Goal: Transaction & Acquisition: Download file/media

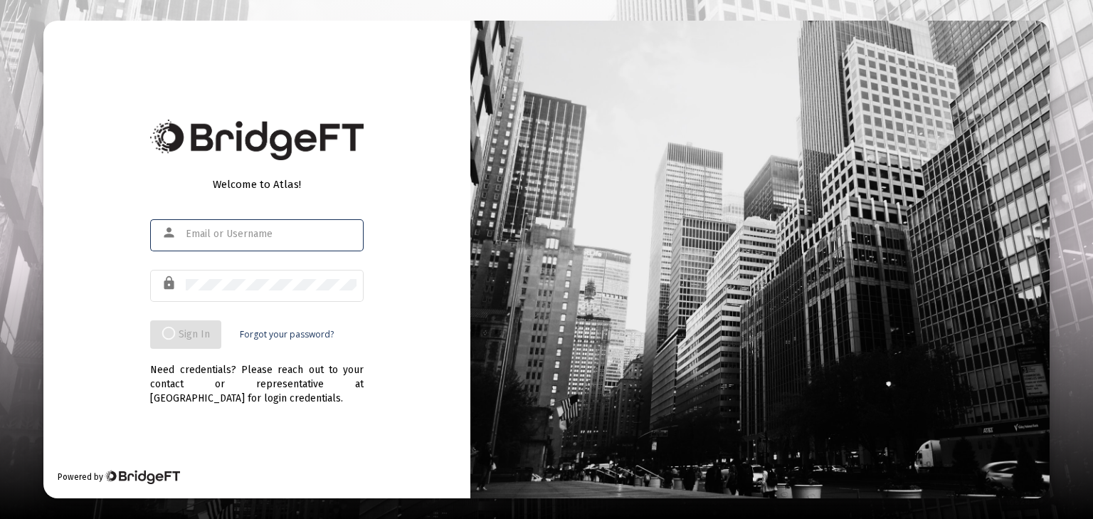
type input "[PERSON_NAME][EMAIL_ADDRESS][DOMAIN_NAME]"
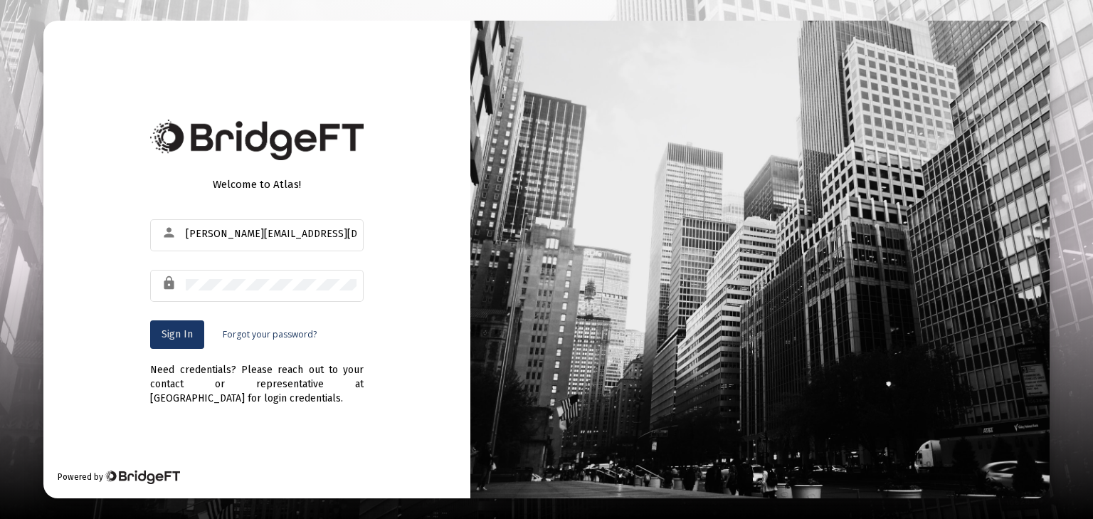
click at [181, 330] on span "Sign In" at bounding box center [176, 334] width 31 height 12
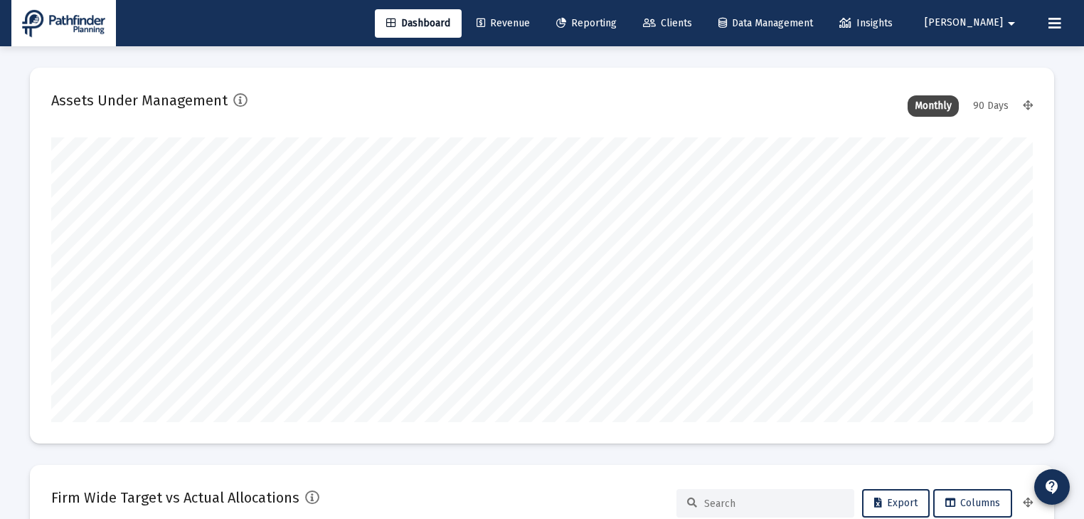
type input "[DATE]"
type input "[PERSON_NAME][EMAIL_ADDRESS][DOMAIN_NAME]"
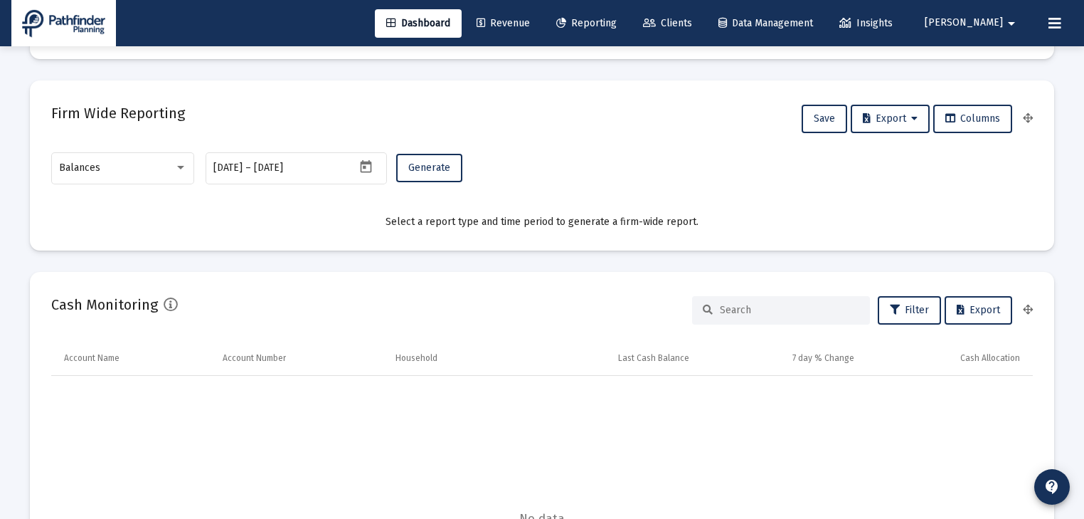
scroll to position [0, 0]
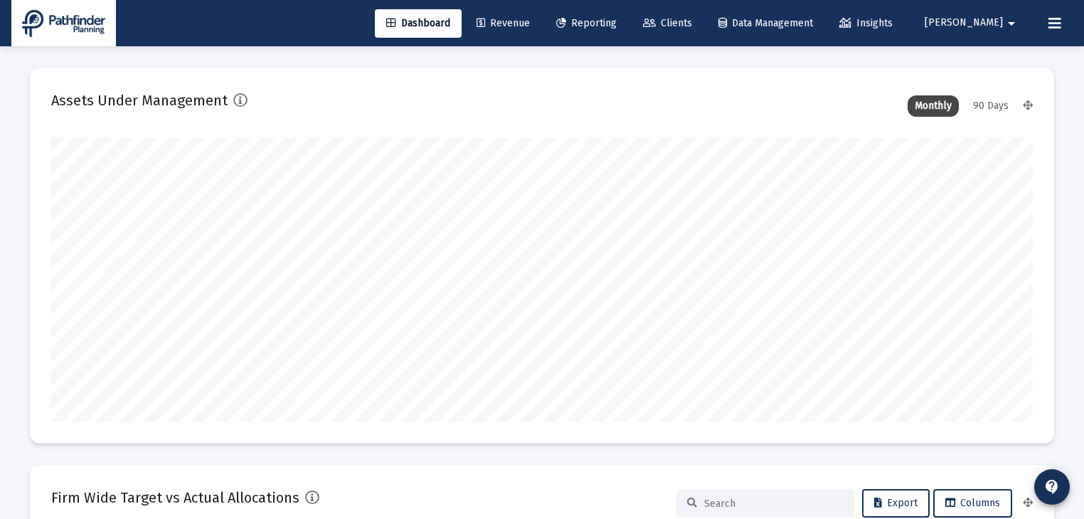
click at [692, 21] on span "Clients" at bounding box center [667, 23] width 49 height 12
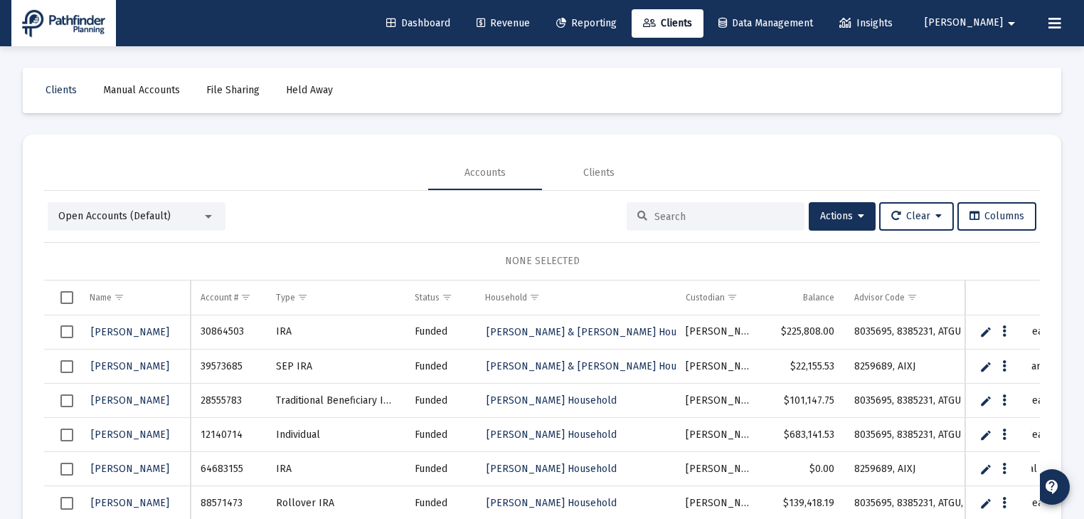
click at [706, 218] on input at bounding box center [723, 217] width 139 height 12
click at [617, 25] on span "Reporting" at bounding box center [586, 23] width 60 height 12
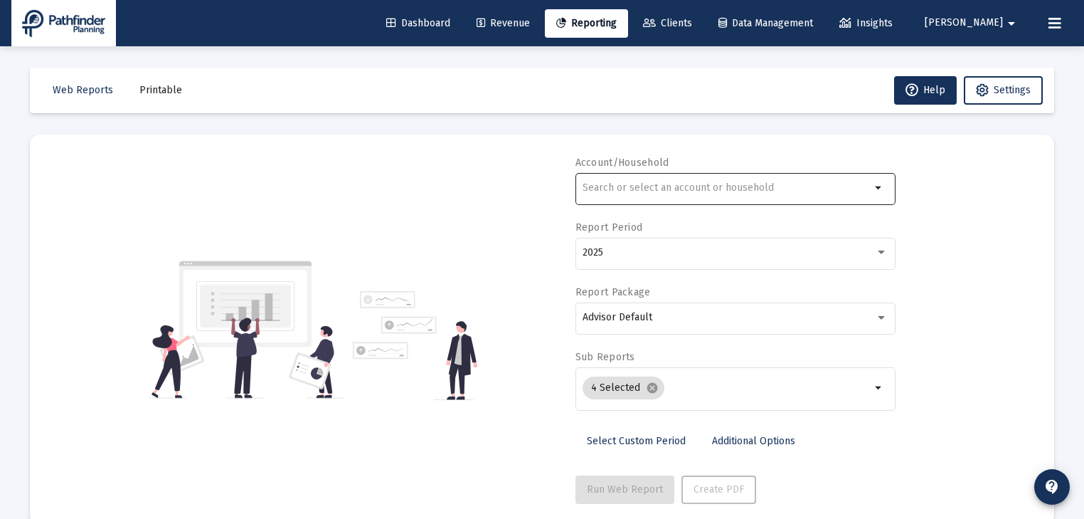
click at [612, 181] on div at bounding box center [727, 187] width 288 height 35
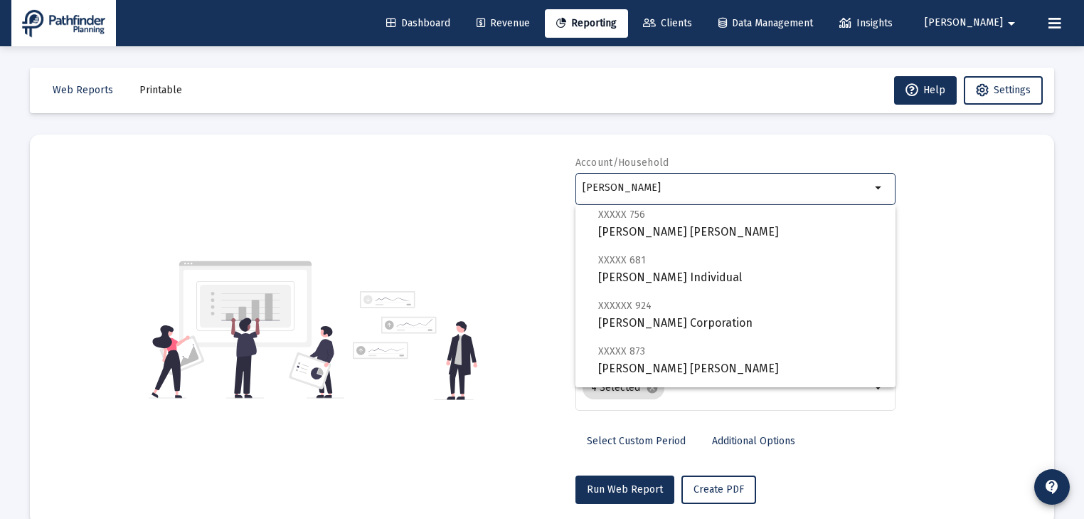
scroll to position [228, 0]
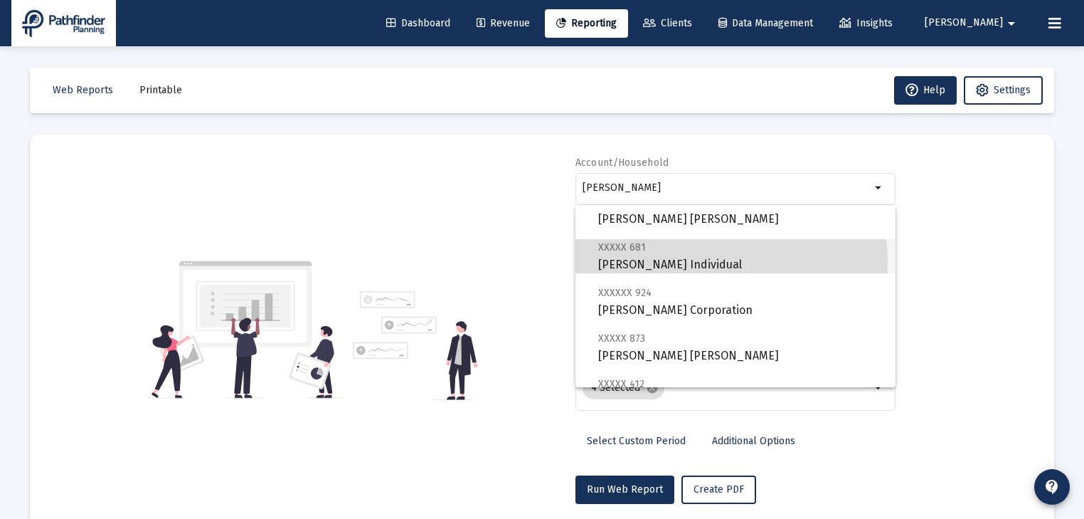
click at [681, 262] on span "XXXXX 681 [PERSON_NAME] Individual" at bounding box center [741, 255] width 286 height 35
type input "[PERSON_NAME] Individual"
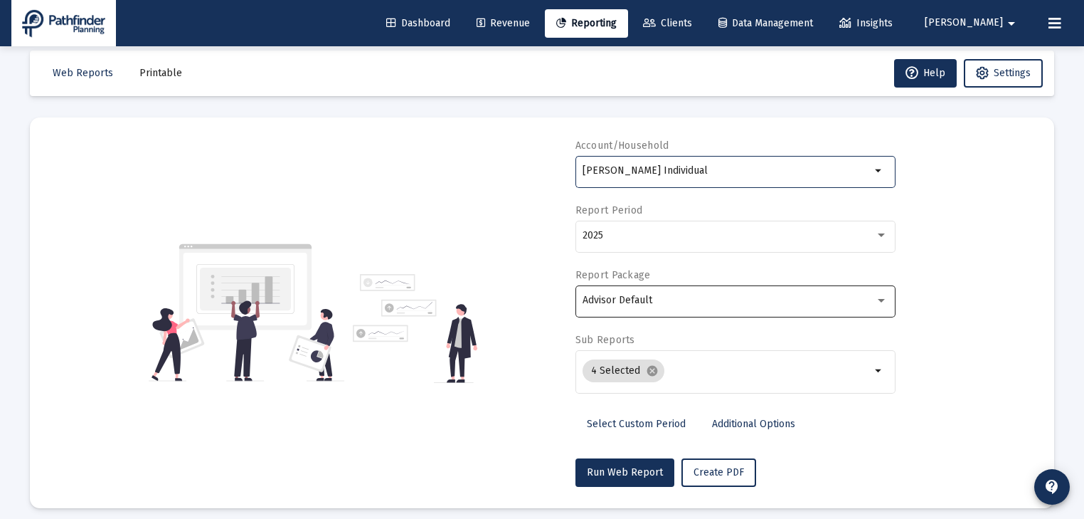
scroll to position [26, 0]
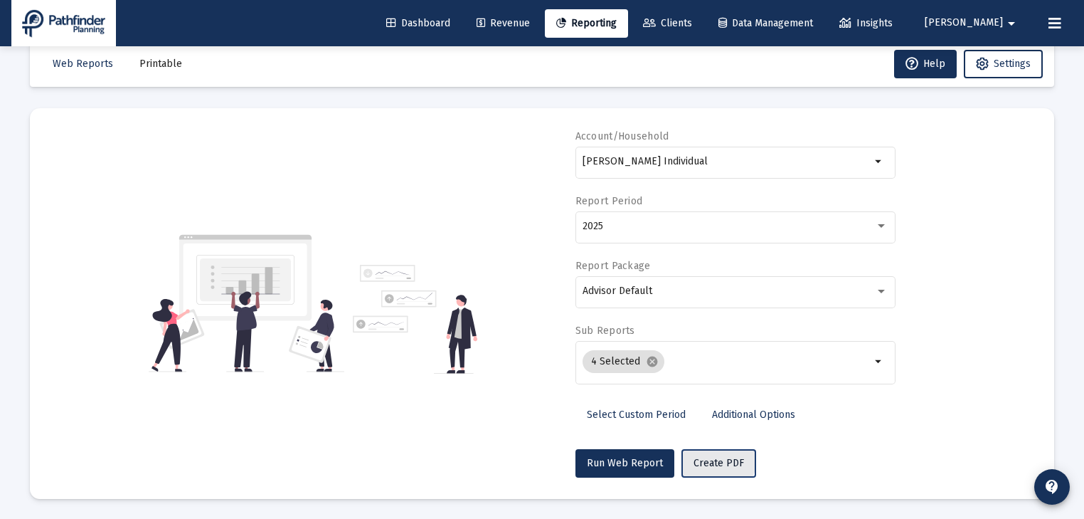
click at [711, 460] on span "Create PDF" at bounding box center [719, 463] width 51 height 12
click at [152, 63] on span "Printable" at bounding box center [160, 64] width 43 height 12
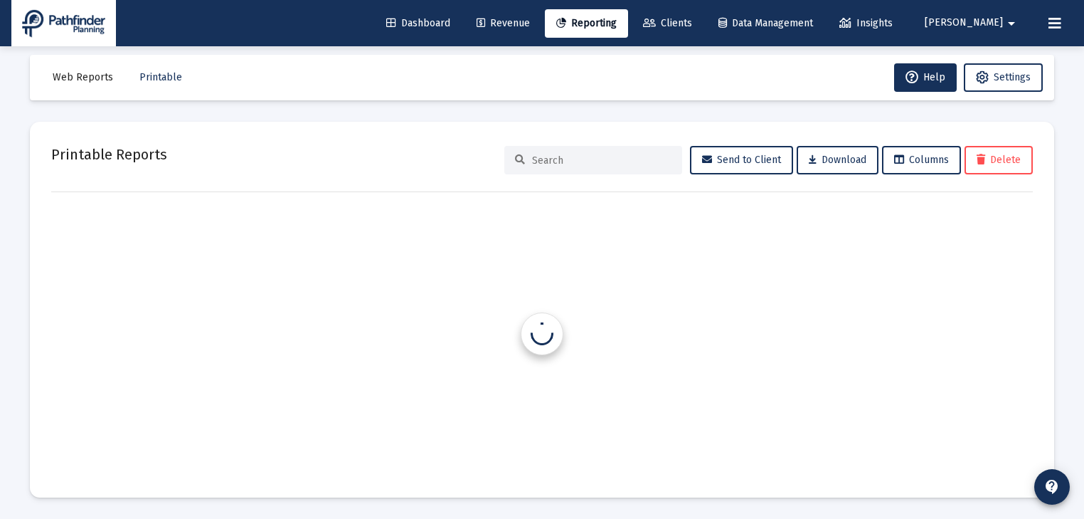
scroll to position [13, 0]
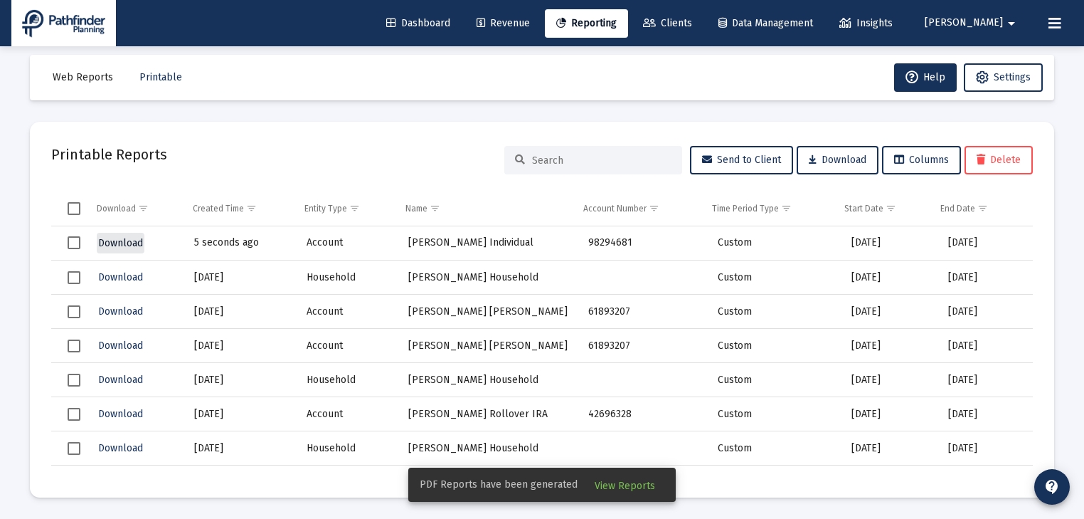
click at [123, 242] on span "Download" at bounding box center [120, 243] width 45 height 12
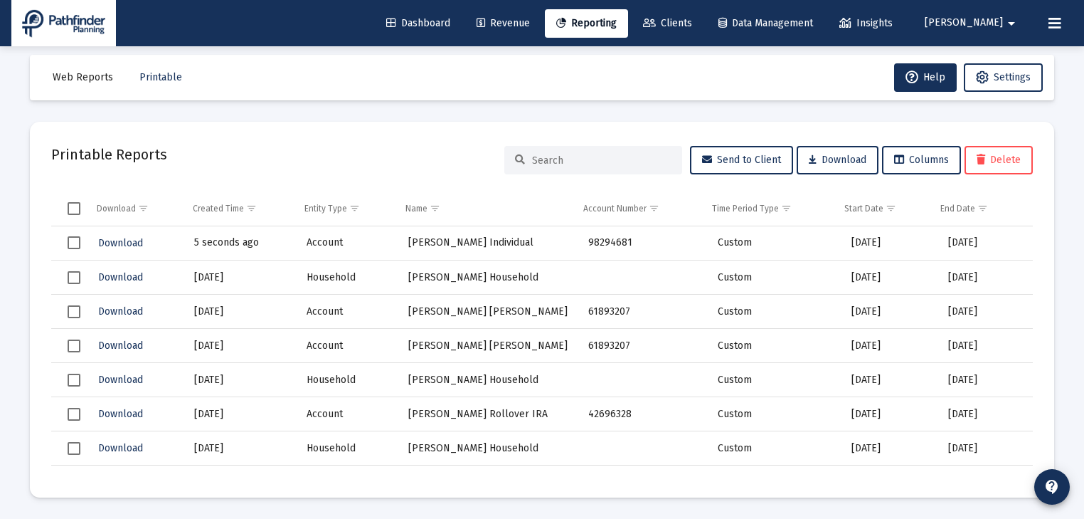
click at [1073, 508] on div at bounding box center [1073, 508] width 0 height 0
